Goal: Task Accomplishment & Management: Manage account settings

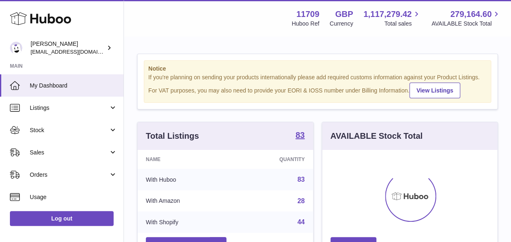
scroll to position [129, 175]
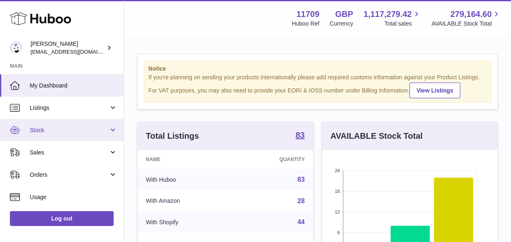
click at [54, 128] on span "Stock" at bounding box center [69, 130] width 79 height 8
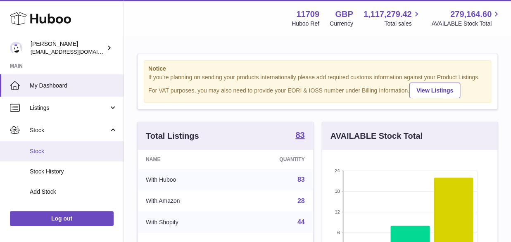
click at [50, 151] on span "Stock" at bounding box center [74, 151] width 88 height 8
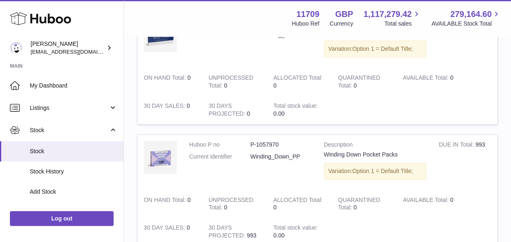
scroll to position [496, 0]
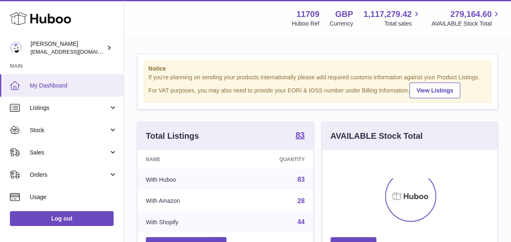
scroll to position [129, 175]
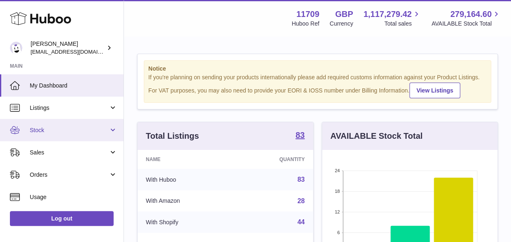
click at [52, 130] on span "Stock" at bounding box center [69, 130] width 79 height 8
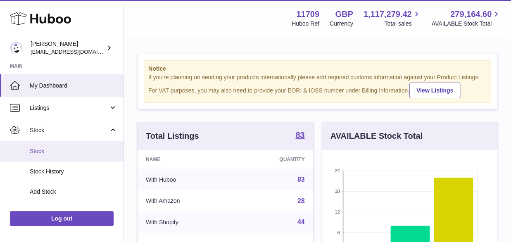
scroll to position [83, 0]
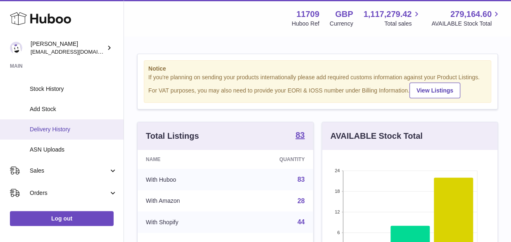
click at [58, 130] on span "Delivery History" at bounding box center [74, 130] width 88 height 8
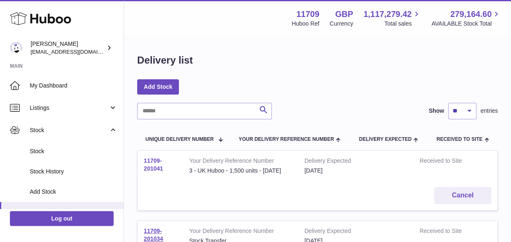
click at [156, 167] on link "11709-201041" at bounding box center [153, 164] width 19 height 14
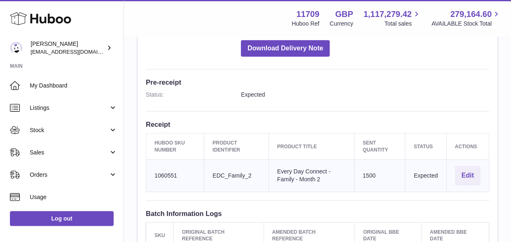
scroll to position [206, 0]
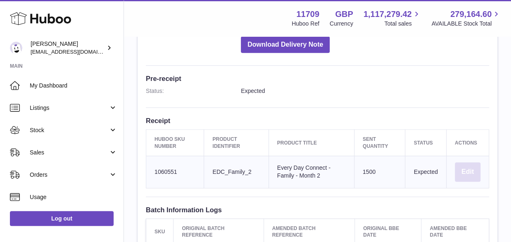
click at [465, 162] on button "Edit" at bounding box center [468, 171] width 26 height 19
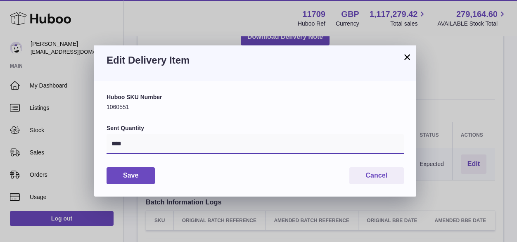
drag, startPoint x: 118, startPoint y: 147, endPoint x: 98, endPoint y: 145, distance: 19.5
click at [98, 145] on div "Huboo SKU Number 1060551 Sent Quantity **** Save Cancel" at bounding box center [255, 138] width 322 height 115
type input "****"
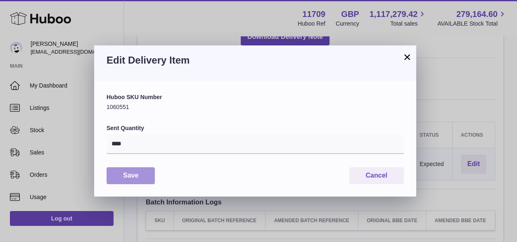
click at [121, 177] on button "Save" at bounding box center [131, 175] width 48 height 17
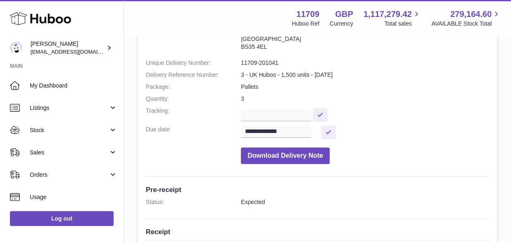
scroll to position [83, 0]
